Goal: Transaction & Acquisition: Book appointment/travel/reservation

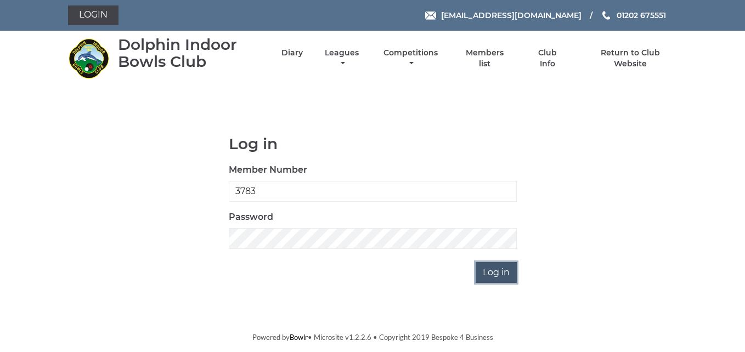
click at [495, 271] on input "Log in" at bounding box center [496, 272] width 41 height 21
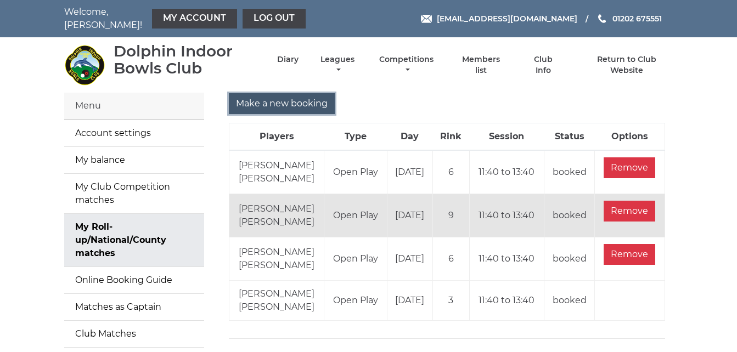
click at [301, 94] on input "Make a new booking" at bounding box center [282, 103] width 106 height 21
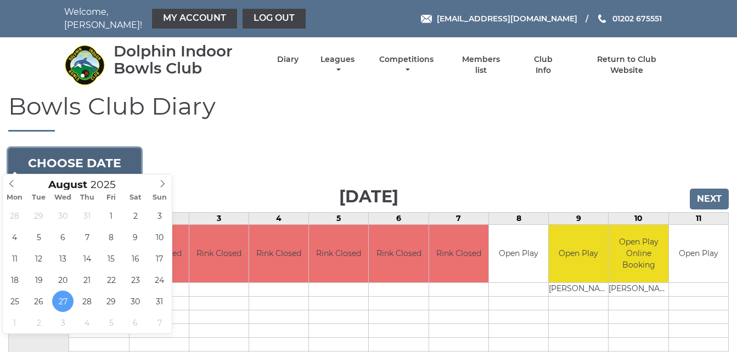
click at [122, 153] on button "Choose date" at bounding box center [74, 163] width 133 height 30
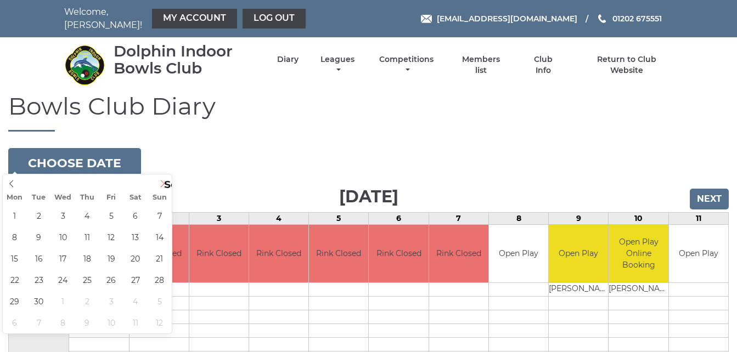
click at [161, 184] on icon at bounding box center [163, 184] width 8 height 8
type input "2025-09-10"
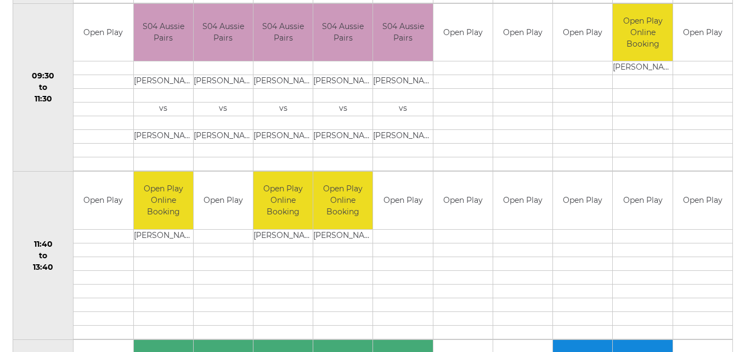
scroll to position [395, 0]
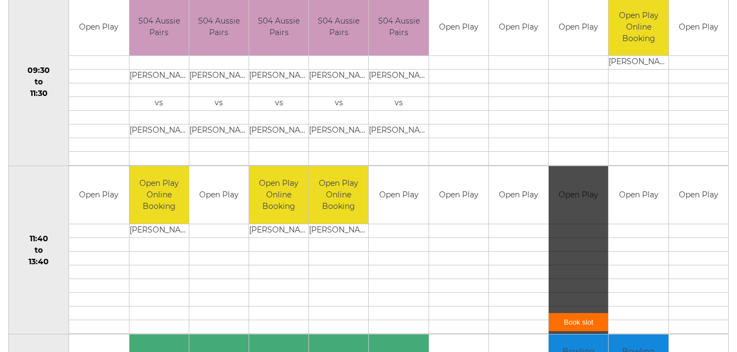
click at [576, 316] on link "Book slot" at bounding box center [578, 322] width 59 height 18
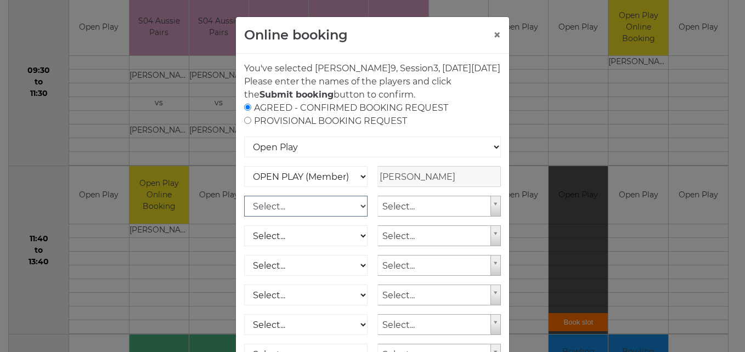
click at [360, 217] on select "Select... OPEN PLAY (Member) OPEN PLAY (Visitor) OPEN PLAY 1 HOUR (Member) OPEN…" at bounding box center [305, 206] width 123 height 21
select select "1_12"
click at [244, 209] on select "Select... OPEN PLAY (Member) OPEN PLAY (Visitor) OPEN PLAY 1 HOUR (Member) OPEN…" at bounding box center [305, 206] width 123 height 21
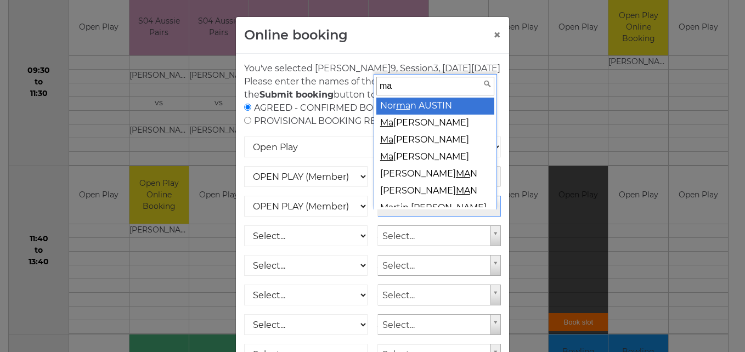
type input "mar"
type input "y"
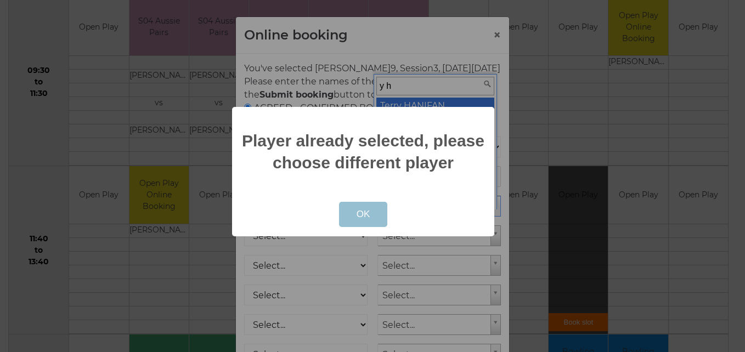
click at [364, 211] on button "OK" at bounding box center [363, 214] width 49 height 25
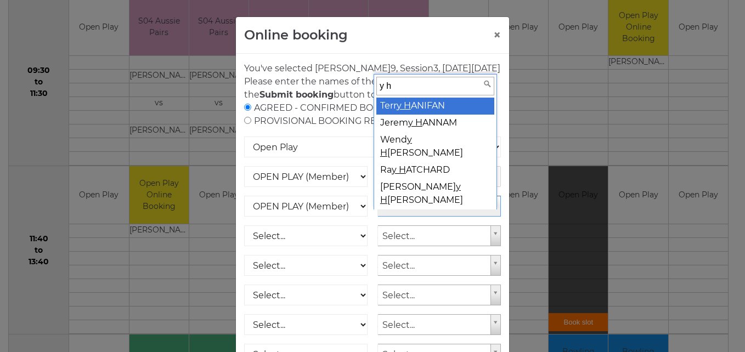
click at [438, 86] on input "y h" at bounding box center [435, 86] width 118 height 19
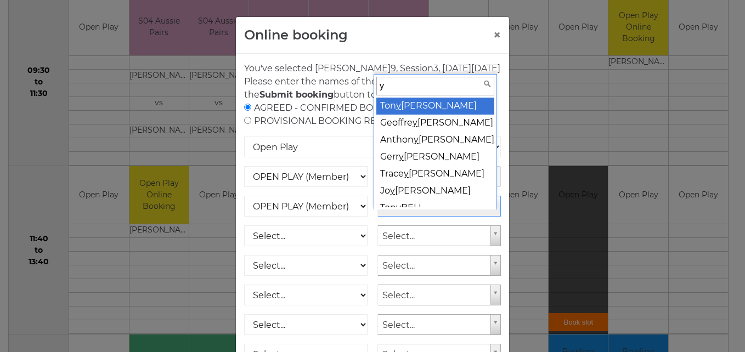
type input "y"
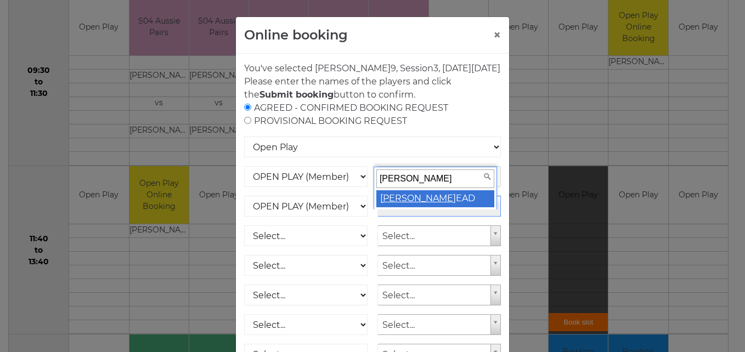
type input "mary h"
select select "1797"
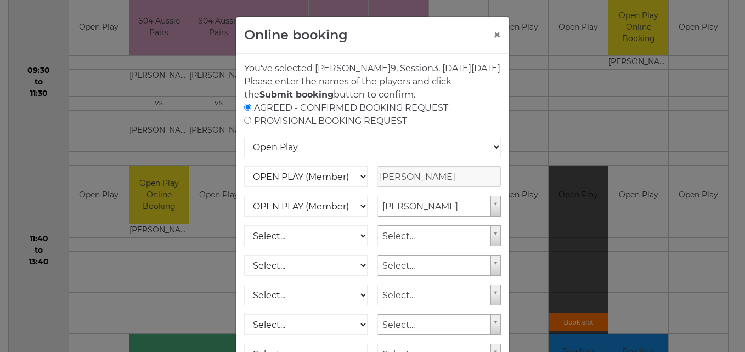
click at [476, 117] on div "AGREED - CONFIRMED BOOKING REQUEST PROVISIONAL BOOKING REQUEST" at bounding box center [372, 115] width 257 height 26
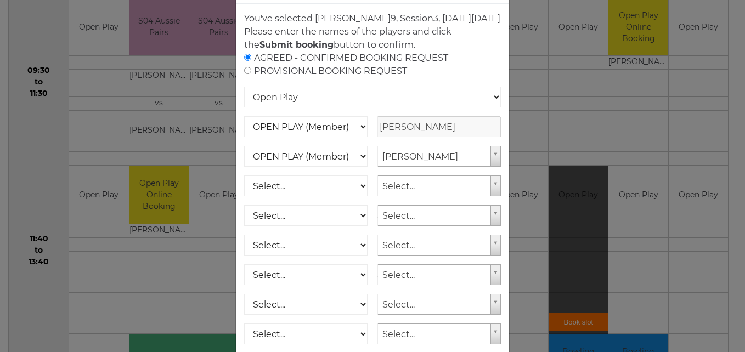
scroll to position [157, 0]
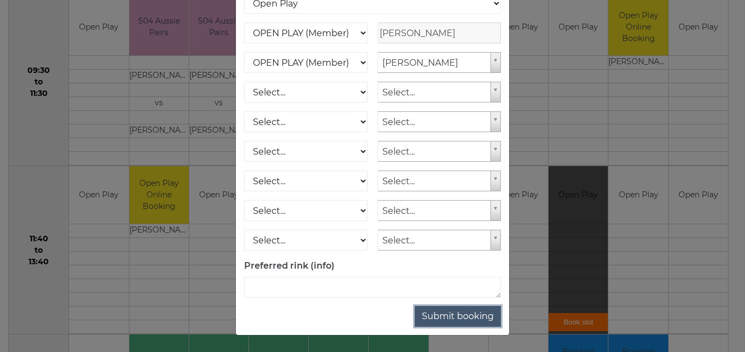
click at [469, 316] on button "Submit booking" at bounding box center [458, 316] width 86 height 21
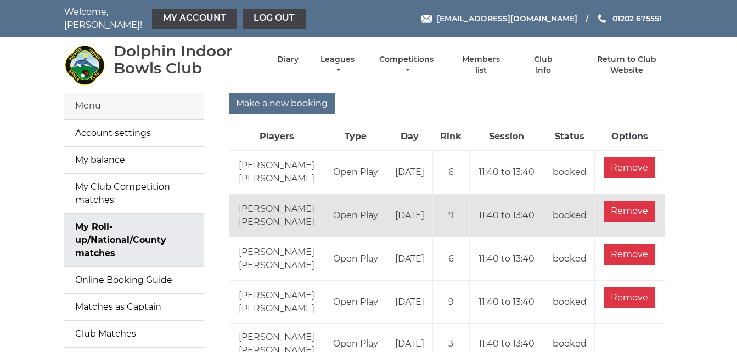
click at [699, 208] on main "Menu Account settings My balance My Club Competition matches My Roll-up/Nationa…" at bounding box center [368, 242] width 737 height 299
click at [264, 18] on link "Log out" at bounding box center [274, 19] width 63 height 20
